Goal: Consume media (video, audio): Consume media (video, audio)

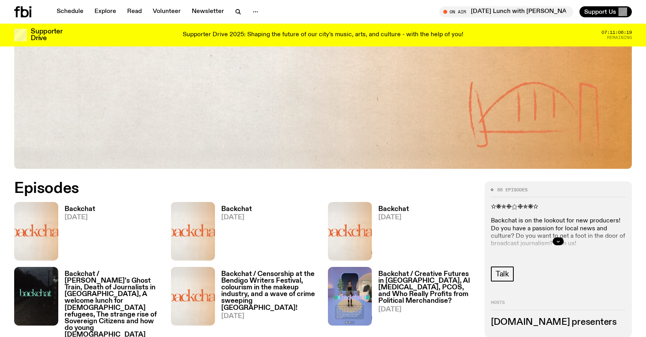
scroll to position [392, 0]
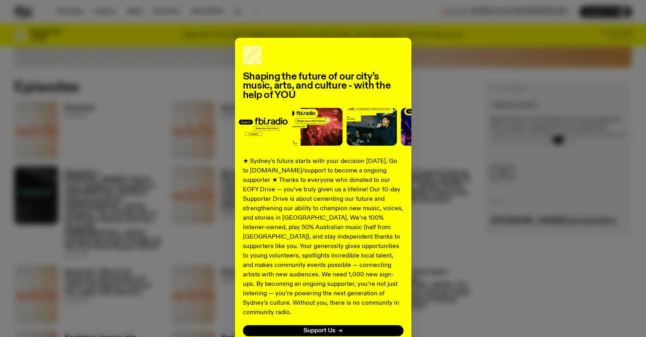
click at [129, 140] on div "Shaping the future of our city’s music, arts, and culture - with the help of YO…" at bounding box center [322, 199] width 617 height 323
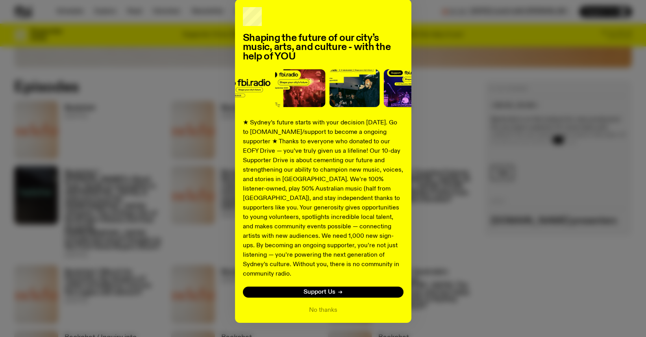
scroll to position [53, 0]
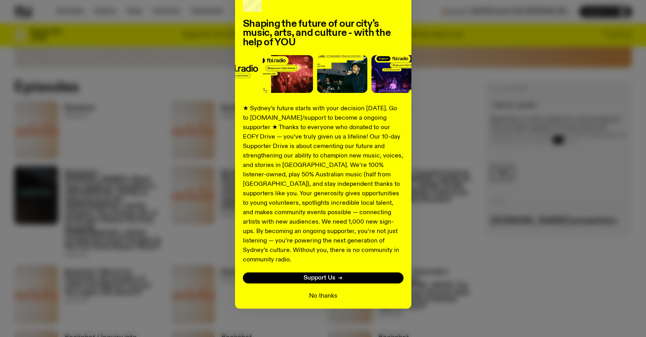
click at [325, 291] on button "No thanks" at bounding box center [323, 295] width 28 height 9
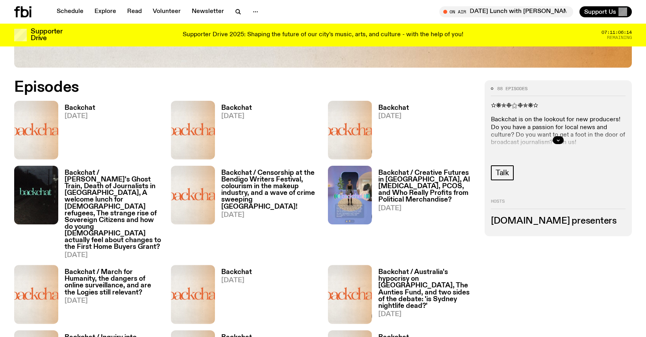
click at [79, 105] on h3 "Backchat" at bounding box center [80, 108] width 31 height 7
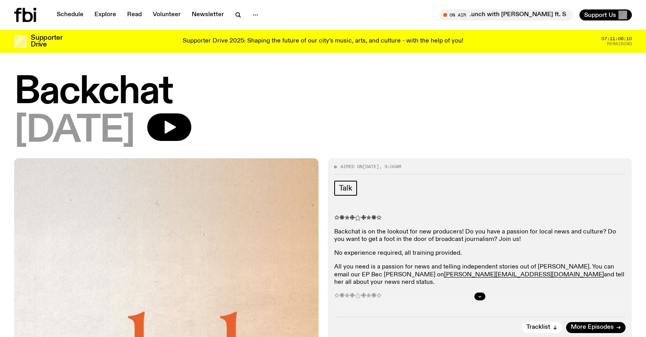
click at [20, 18] on icon at bounding box center [25, 15] width 22 height 14
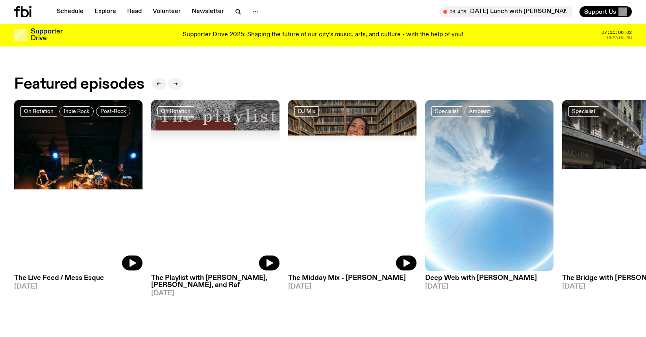
scroll to position [379, 0]
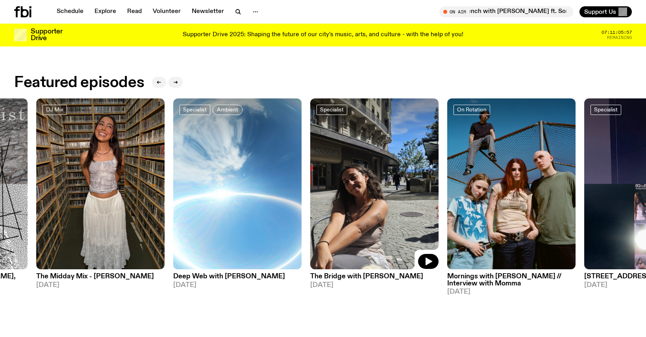
drag, startPoint x: 577, startPoint y: 159, endPoint x: 322, endPoint y: 180, distance: 256.3
click at [322, 180] on img at bounding box center [374, 183] width 128 height 171
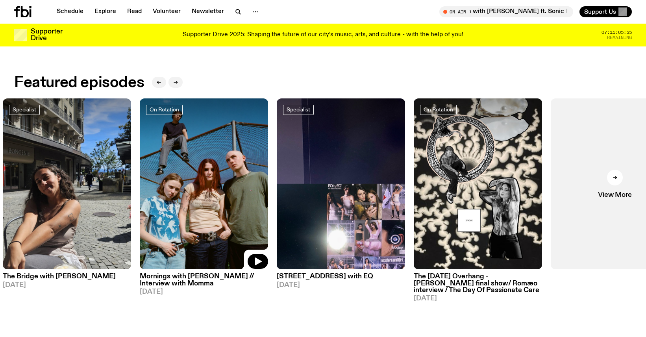
drag, startPoint x: 511, startPoint y: 166, endPoint x: 208, endPoint y: 180, distance: 302.9
click at [209, 180] on img at bounding box center [204, 183] width 128 height 171
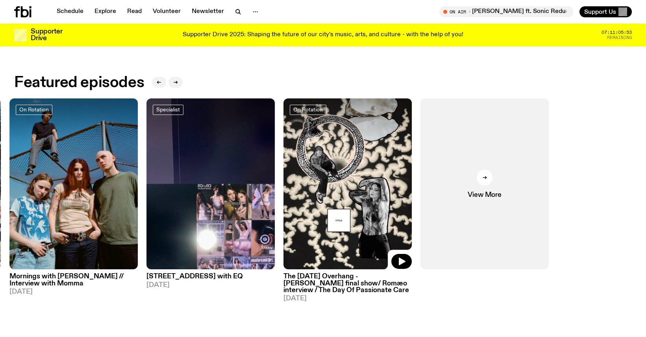
drag, startPoint x: 441, startPoint y: 174, endPoint x: 220, endPoint y: 175, distance: 220.4
click at [224, 175] on div "On Rotation Indie Rock Post-Rock The Live Feed / Mess Esque 10.09.25 On Rotatio…" at bounding box center [322, 199] width 617 height 203
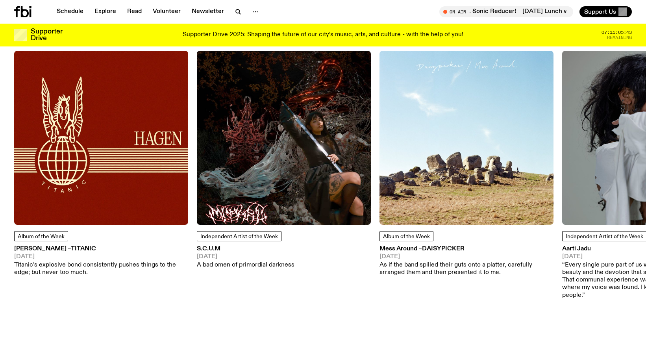
scroll to position [1055, 0]
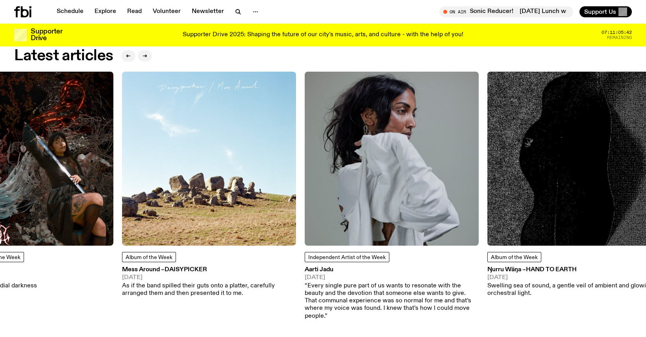
drag, startPoint x: 449, startPoint y: 174, endPoint x: 189, endPoint y: 179, distance: 259.8
click at [189, 179] on img at bounding box center [209, 159] width 174 height 174
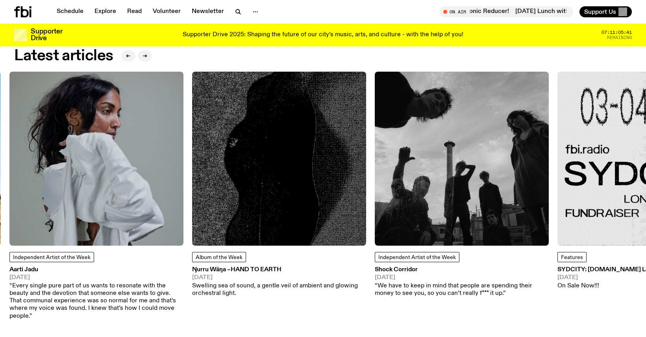
drag, startPoint x: 416, startPoint y: 178, endPoint x: 208, endPoint y: 189, distance: 208.5
click at [211, 190] on img at bounding box center [279, 159] width 174 height 174
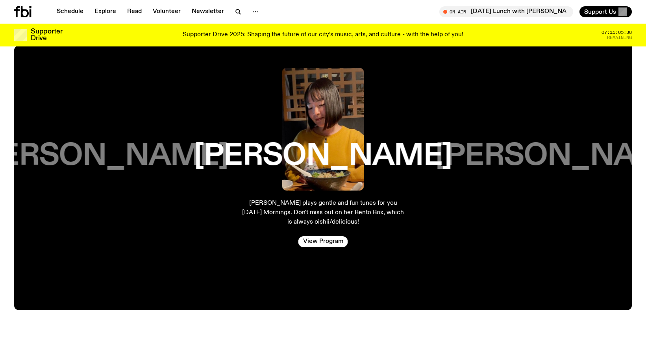
scroll to position [1395, 0]
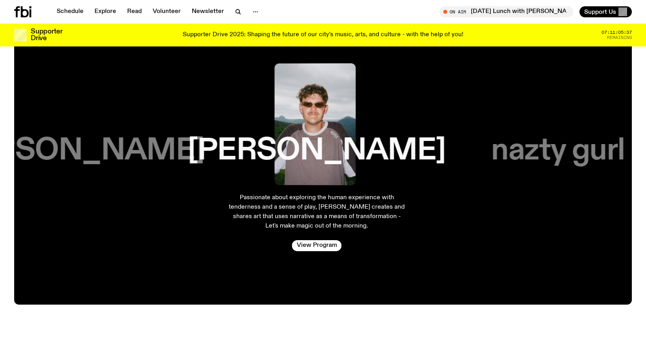
drag, startPoint x: 368, startPoint y: 156, endPoint x: 102, endPoint y: 163, distance: 265.7
click at [102, 163] on h3 "Kana Frazer" at bounding box center [75, 151] width 258 height 30
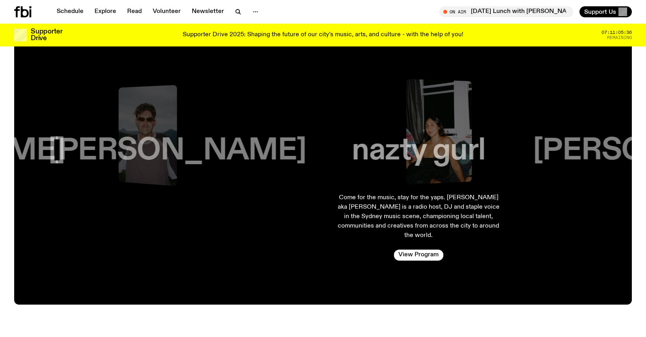
drag, startPoint x: 342, startPoint y: 161, endPoint x: 488, endPoint y: 160, distance: 146.8
click at [485, 160] on h3 "nazty gurl" at bounding box center [418, 151] width 133 height 30
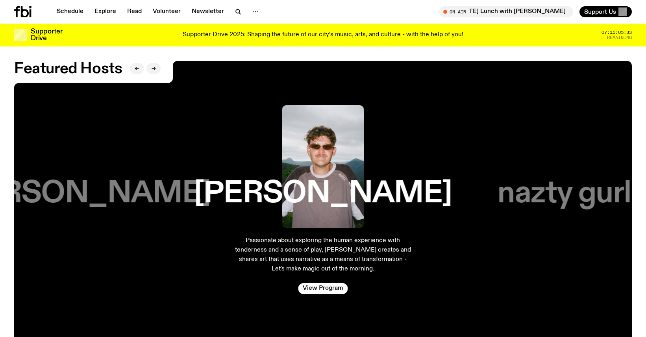
scroll to position [1353, 0]
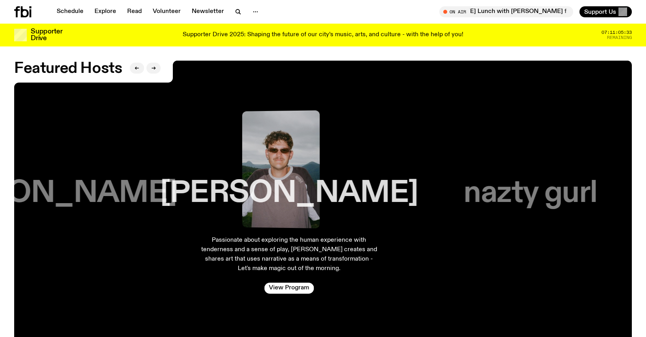
drag, startPoint x: 486, startPoint y: 163, endPoint x: 360, endPoint y: 160, distance: 126.4
click at [448, 160] on div "nazty gurl" at bounding box center [530, 166] width 164 height 123
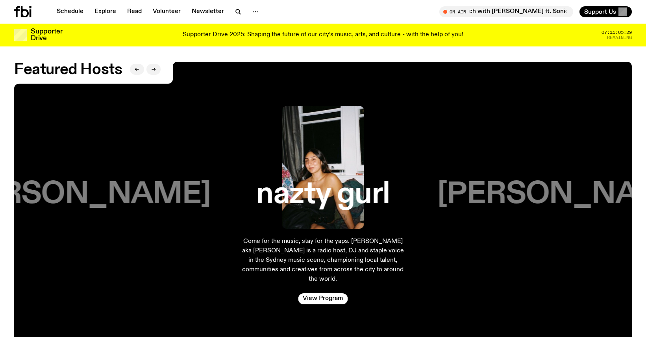
scroll to position [1350, 0]
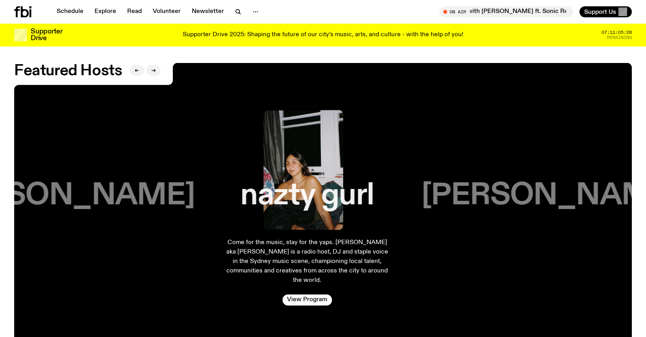
drag, startPoint x: 462, startPoint y: 159, endPoint x: 310, endPoint y: 163, distance: 152.3
click at [442, 163] on div "Jim Kretschmer Pop music connoisseur and CEO of feral vibes with a severe case …" at bounding box center [549, 206] width 215 height 211
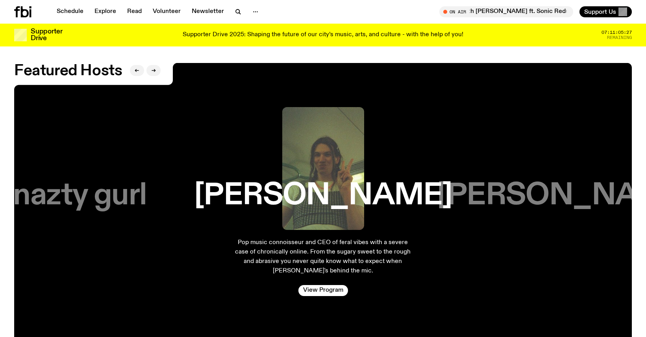
drag, startPoint x: 271, startPoint y: 163, endPoint x: 250, endPoint y: 165, distance: 20.6
click at [259, 164] on div "Jim Kretschmer" at bounding box center [323, 168] width 203 height 123
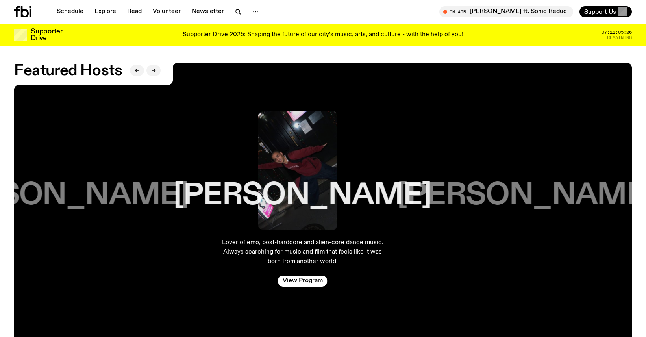
drag, startPoint x: 385, startPoint y: 160, endPoint x: 274, endPoint y: 163, distance: 110.6
click at [306, 161] on div "Matt Do" at bounding box center [303, 168] width 164 height 123
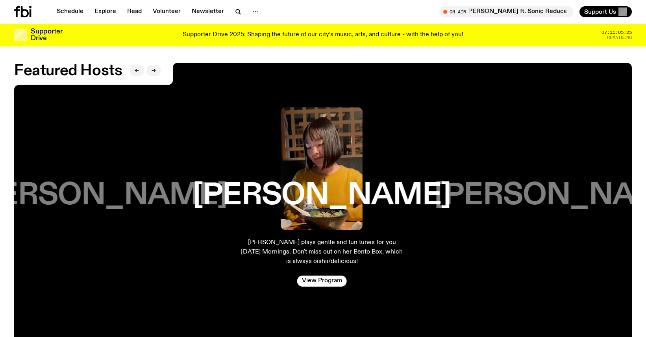
drag, startPoint x: 386, startPoint y: 162, endPoint x: 293, endPoint y: 165, distance: 92.9
click at [327, 163] on div "Kana Frazer" at bounding box center [322, 168] width 164 height 123
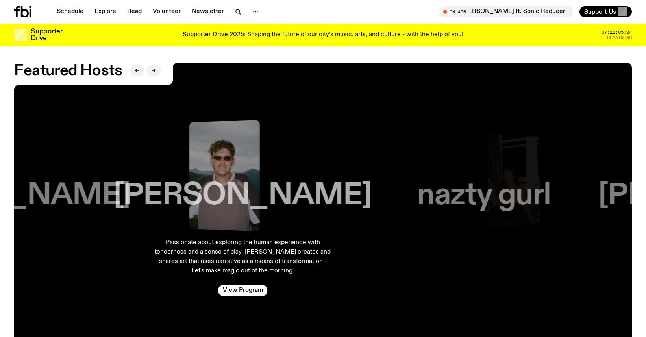
drag, startPoint x: 352, startPoint y: 164, endPoint x: 277, endPoint y: 164, distance: 75.2
click at [277, 164] on div "Harrie Hastings" at bounding box center [242, 168] width 199 height 123
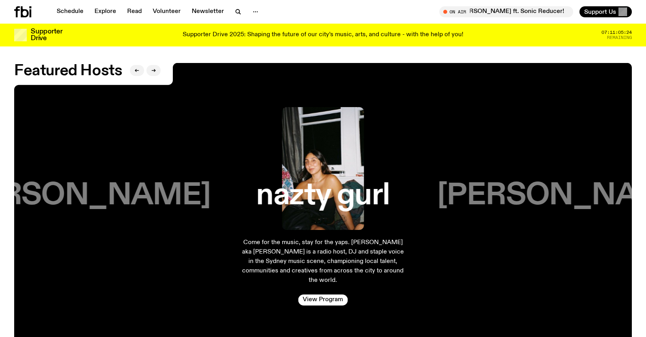
click at [301, 192] on h3 "nazty gurl" at bounding box center [322, 196] width 133 height 30
click at [340, 298] on link "View Program" at bounding box center [323, 299] width 50 height 11
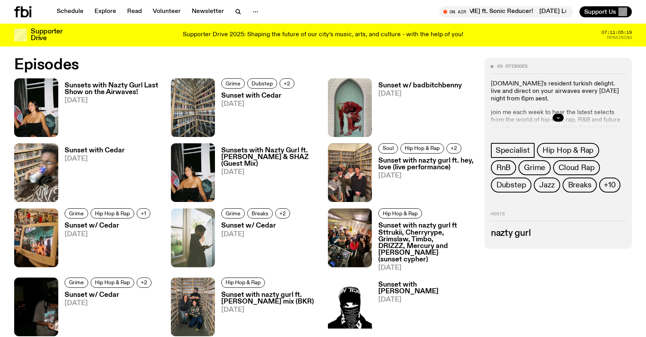
scroll to position [415, 0]
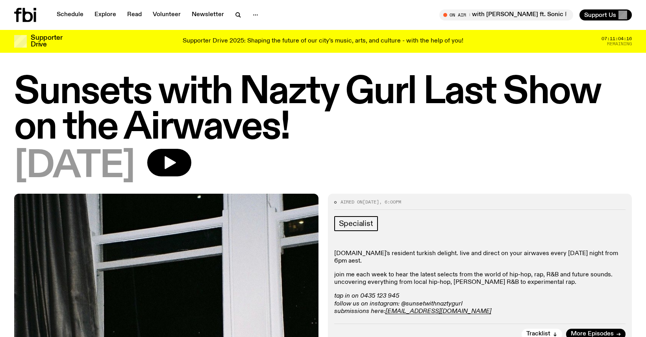
click at [30, 16] on icon at bounding box center [25, 15] width 22 height 14
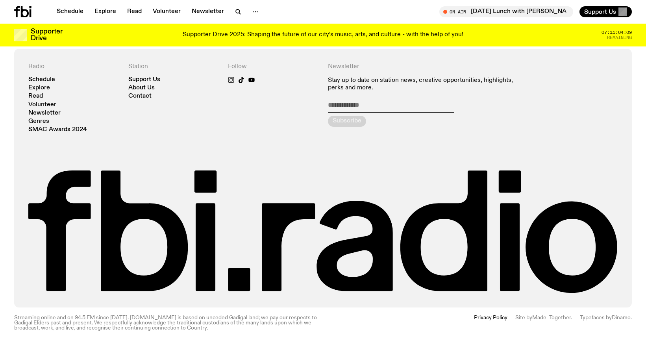
scroll to position [1803, 0]
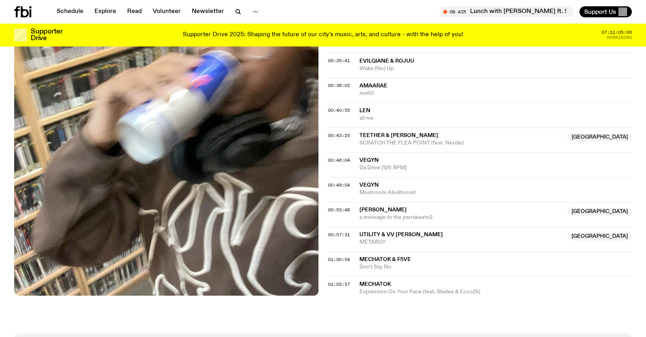
scroll to position [529, 0]
